Goal: Transaction & Acquisition: Purchase product/service

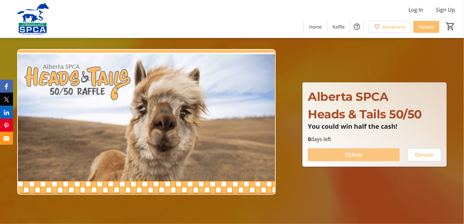
click at [359, 149] on span at bounding box center [354, 155] width 92 height 16
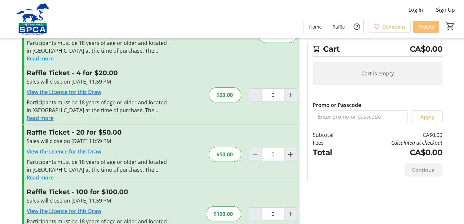
scroll to position [65, 0]
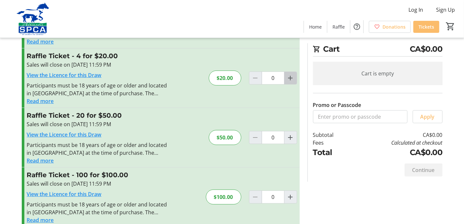
click at [290, 78] on mat-icon "Increment by one" at bounding box center [291, 78] width 8 height 8
type input "1"
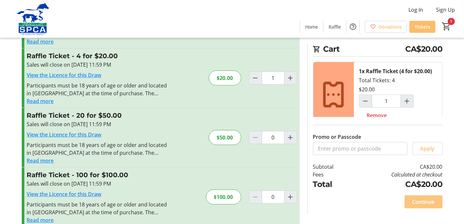
click at [424, 201] on span "Continue" at bounding box center [423, 202] width 22 height 8
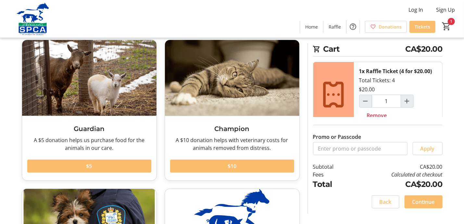
scroll to position [65, 0]
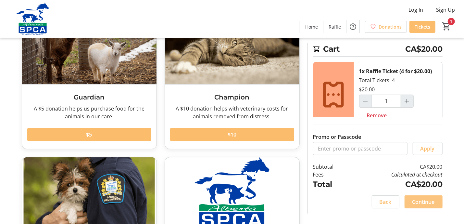
click at [430, 203] on span "Continue" at bounding box center [423, 202] width 22 height 8
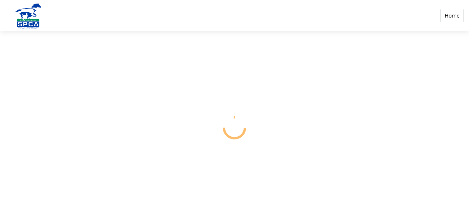
select select "CA"
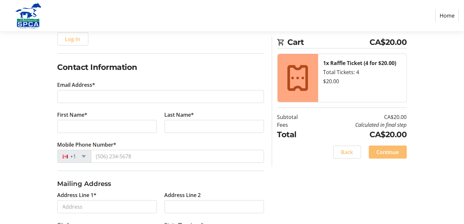
scroll to position [97, 0]
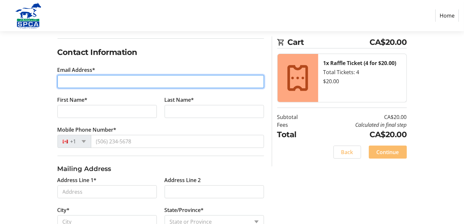
click at [77, 77] on input "Email Address*" at bounding box center [160, 81] width 206 height 13
type input "[EMAIL_ADDRESS][DOMAIN_NAME]"
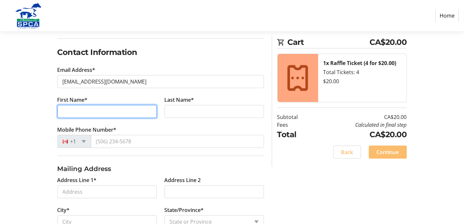
click at [107, 109] on input "First Name*" at bounding box center [106, 111] width 99 height 13
type input "[PERSON_NAME]"
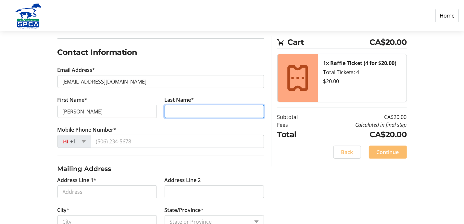
type input "[PERSON_NAME]"
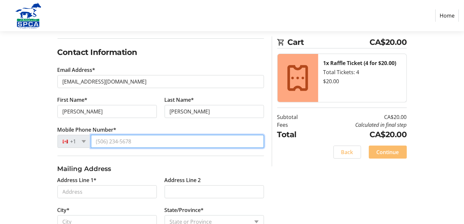
type input "[PHONE_NUMBER]"
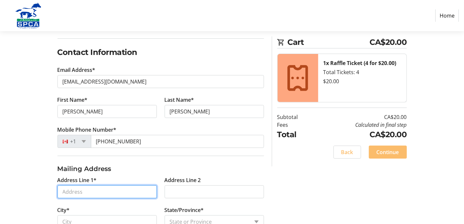
type input "[STREET_ADDRESS][PERSON_NAME]"
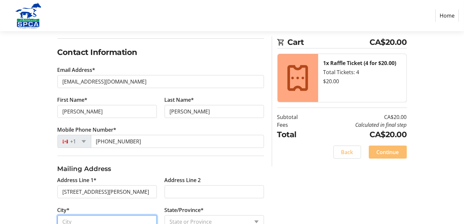
type input "St. [PERSON_NAME]"
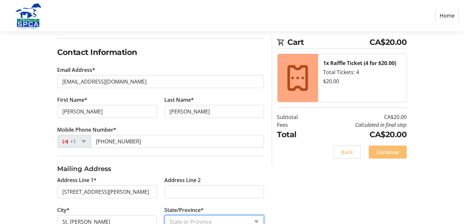
select select "AB"
type input "T8N 2E5"
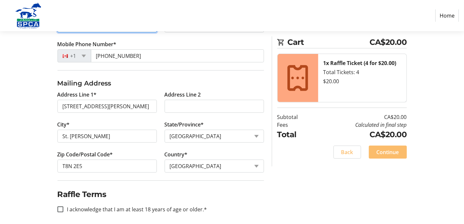
scroll to position [186, 0]
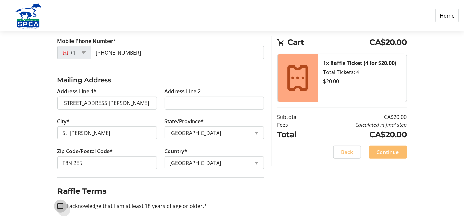
click at [59, 203] on input "I acknowledge that I am at least 18 years of age or older.*" at bounding box center [60, 206] width 6 height 6
checkbox input "true"
click at [387, 154] on span "Continue" at bounding box center [387, 152] width 22 height 8
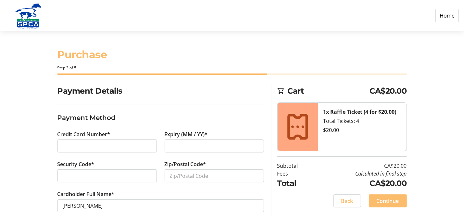
scroll to position [3, 0]
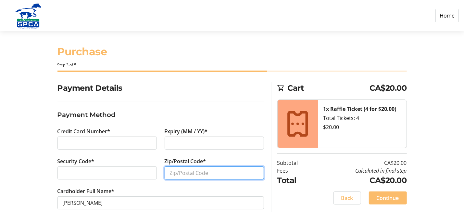
click at [183, 171] on input "Zip/Postal Code*" at bounding box center [214, 172] width 99 height 13
type input "T8N 2E5"
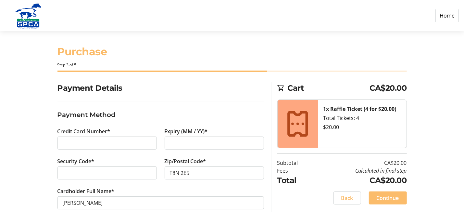
click at [105, 212] on tr-form-field "Cardholder Full Name* [PERSON_NAME]" at bounding box center [160, 202] width 206 height 30
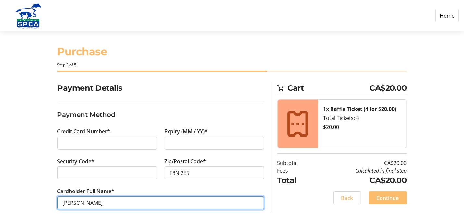
click at [76, 200] on input "[PERSON_NAME]" at bounding box center [160, 202] width 206 height 13
type input "[PERSON_NAME]"
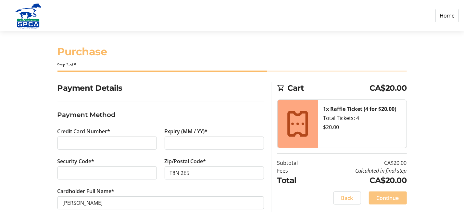
click at [389, 196] on span "Continue" at bounding box center [387, 198] width 22 height 8
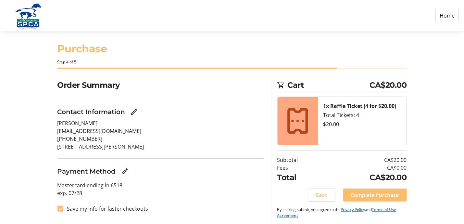
scroll to position [7, 0]
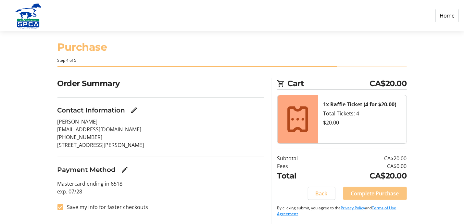
click at [368, 190] on span "Complete Purchase" at bounding box center [375, 193] width 48 height 8
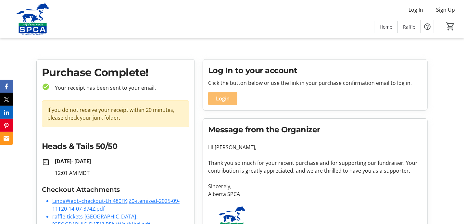
scroll to position [21, 0]
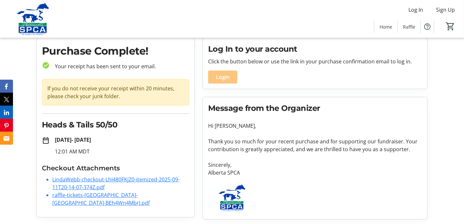
click at [226, 78] on span "Login" at bounding box center [223, 77] width 14 height 8
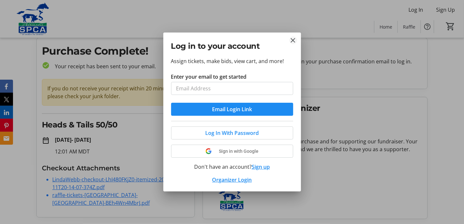
click at [293, 39] on mat-icon "Close" at bounding box center [293, 40] width 8 height 8
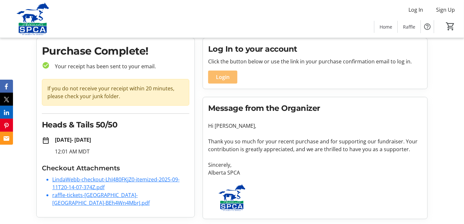
scroll to position [21, 0]
